Goal: Task Accomplishment & Management: Complete application form

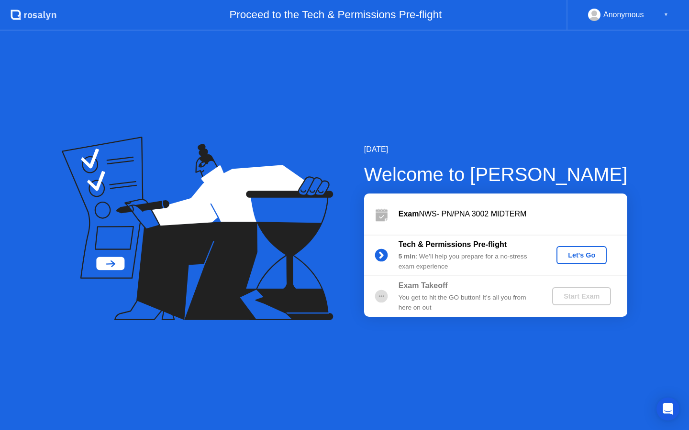
click at [679, 9] on div "Anonymous ▼" at bounding box center [627, 15] width 122 height 31
click at [666, 11] on div "▼" at bounding box center [665, 15] width 5 height 12
click at [666, 12] on div "▼" at bounding box center [665, 15] width 5 height 12
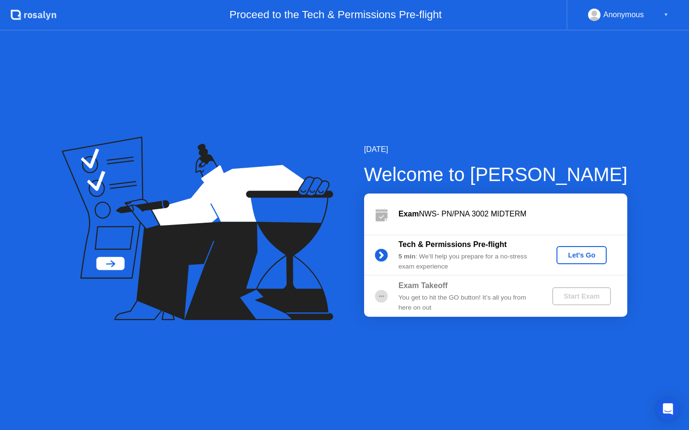
click at [605, 9] on div "Anonymous" at bounding box center [623, 15] width 41 height 12
click at [577, 258] on div "Let's Go" at bounding box center [581, 256] width 43 height 8
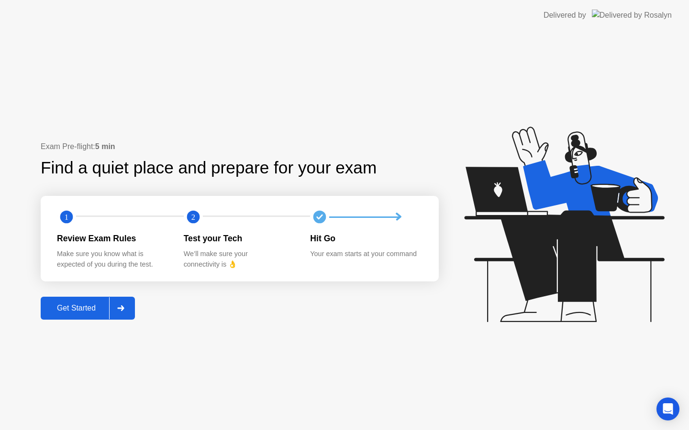
click at [95, 310] on div "Get Started" at bounding box center [77, 308] width 66 height 9
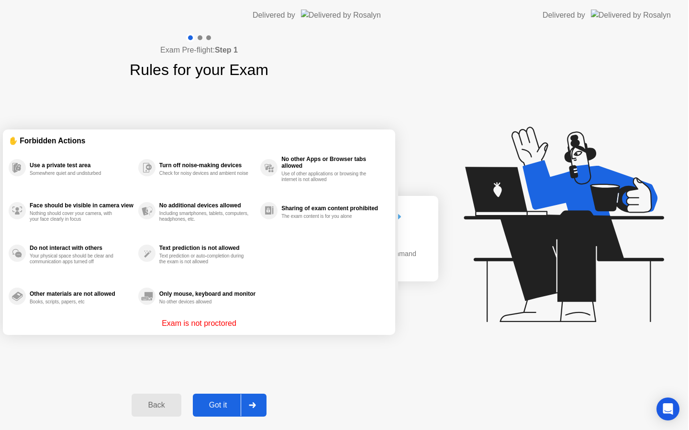
click at [94, 310] on div "Exam Pre-flight: Step 1 Rules for your Exam ✋ Forbidden Actions Use a private t…" at bounding box center [199, 231] width 398 height 400
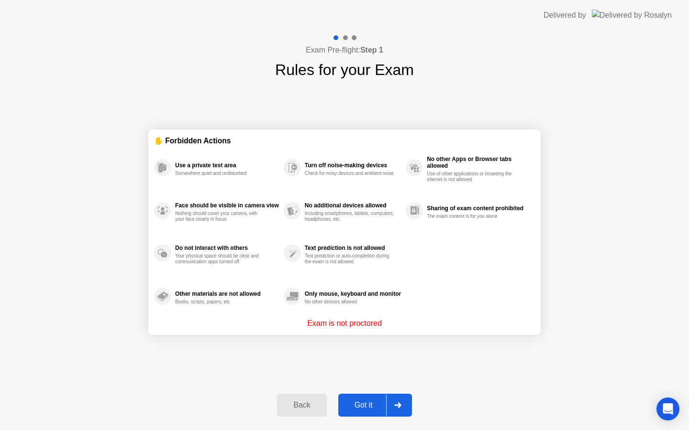
click at [362, 401] on div "Got it" at bounding box center [363, 405] width 45 height 9
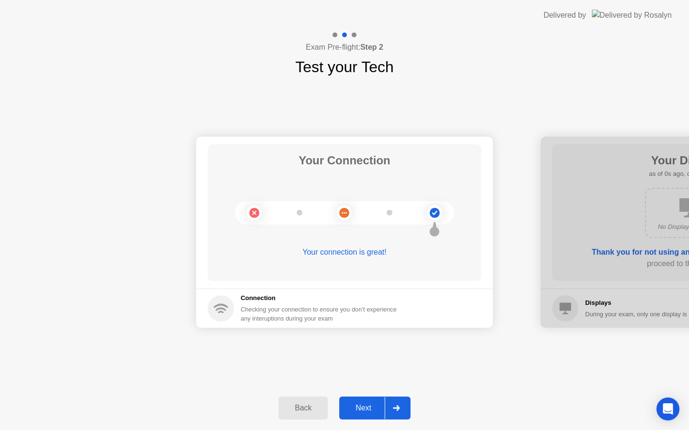
click at [356, 415] on button "Next" at bounding box center [374, 408] width 71 height 23
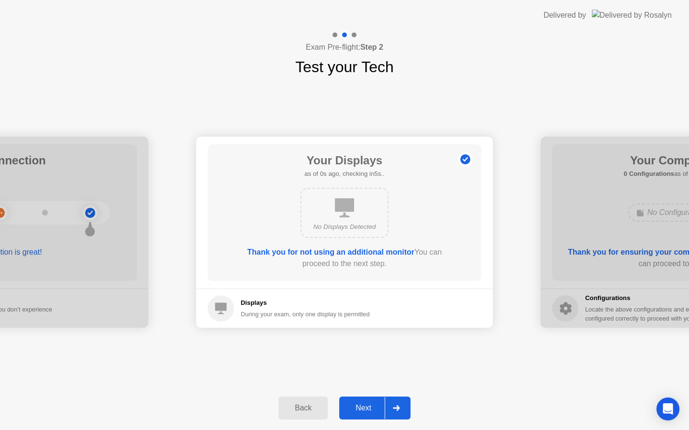
click at [357, 414] on button "Next" at bounding box center [374, 408] width 71 height 23
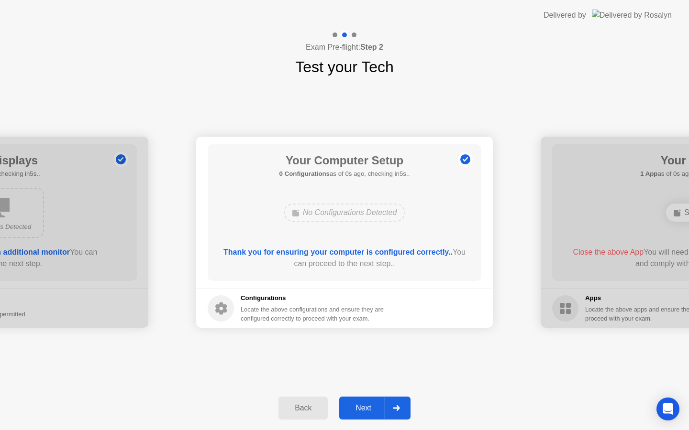
click at [357, 414] on button "Next" at bounding box center [374, 408] width 71 height 23
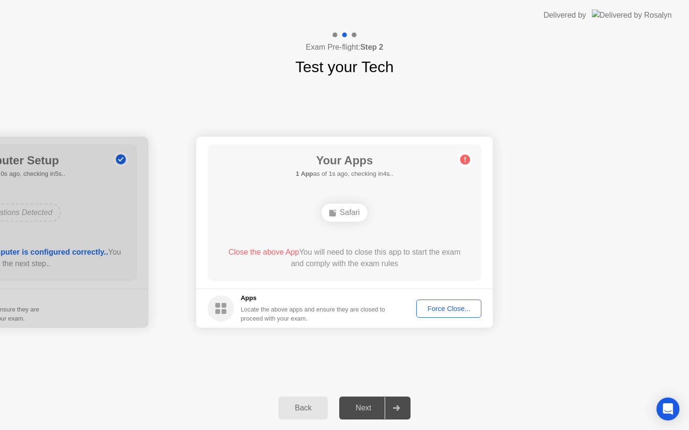
click at [464, 312] on div "Force Close..." at bounding box center [448, 309] width 58 height 8
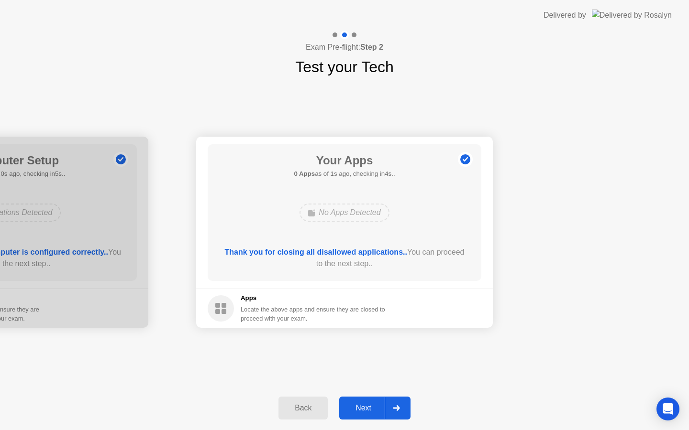
click at [357, 408] on div "Next" at bounding box center [363, 408] width 43 height 9
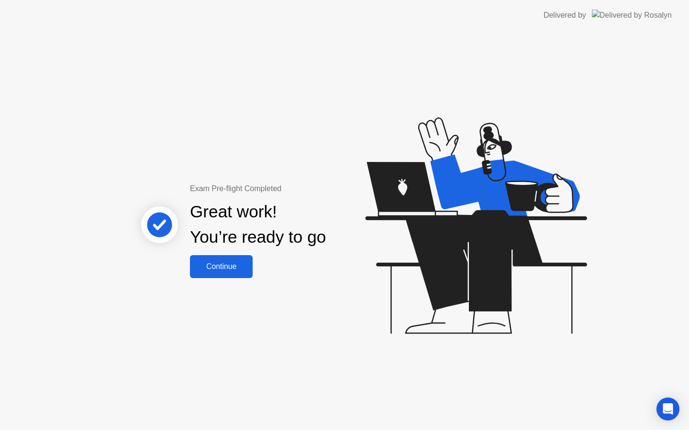
click at [234, 275] on button "Continue" at bounding box center [221, 266] width 63 height 23
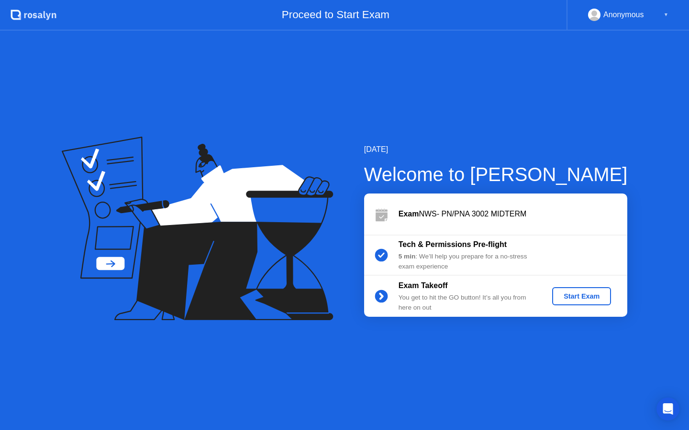
click at [585, 298] on div "Start Exam" at bounding box center [581, 297] width 51 height 8
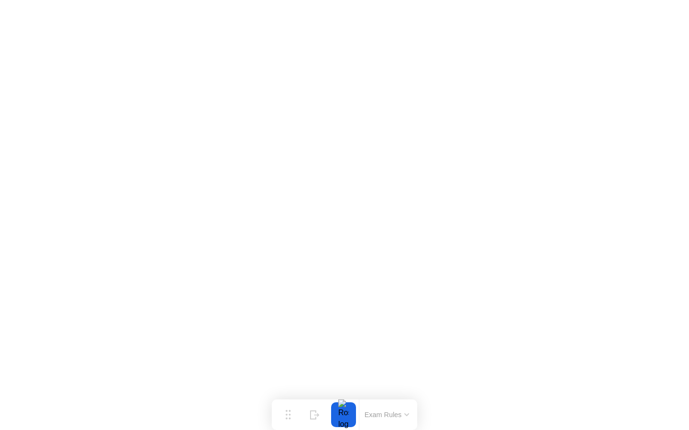
click at [391, 414] on button "Exam Rules" at bounding box center [387, 415] width 51 height 9
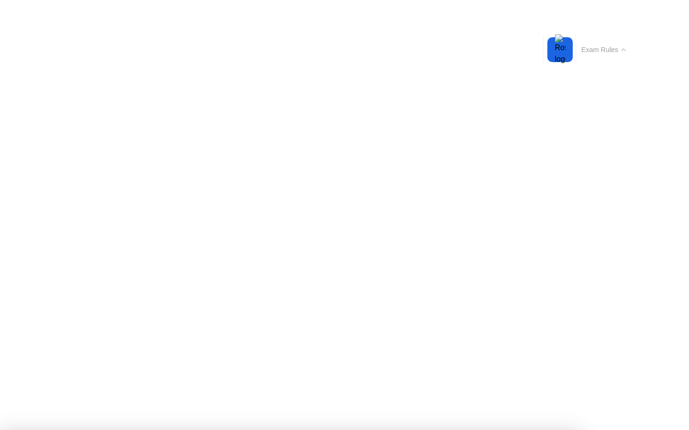
click at [624, 51] on icon at bounding box center [623, 49] width 5 height 3
